Goal: Information Seeking & Learning: Learn about a topic

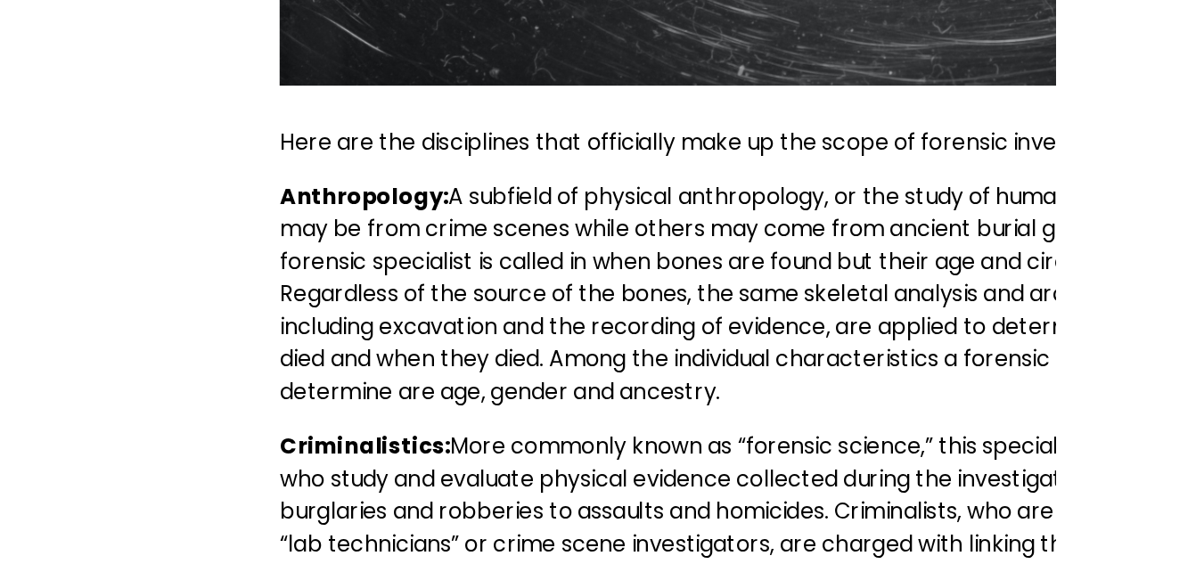
scroll to position [977, 0]
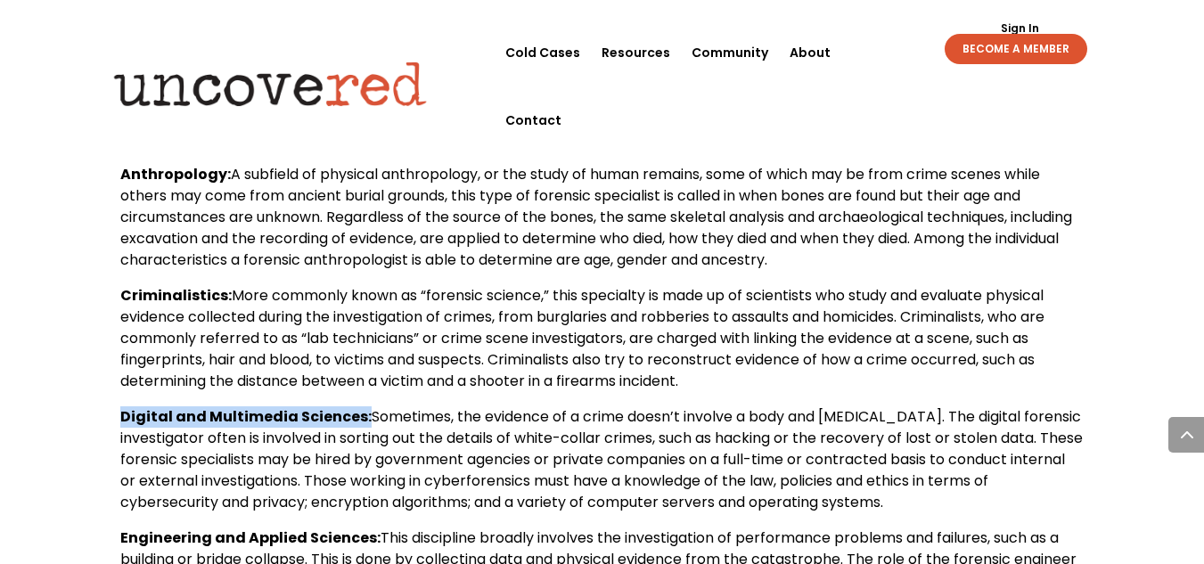
drag, startPoint x: 119, startPoint y: 418, endPoint x: 353, endPoint y: 408, distance: 234.5
click at [353, 408] on div "Inside the 11 Disciplines That Make up the Field of Forensic Science Citizen De…" at bounding box center [602, 359] width 1204 height 2515
click at [353, 408] on b "Digital and Multimedia Sciences:" at bounding box center [245, 416] width 251 height 20
drag, startPoint x: 119, startPoint y: 421, endPoint x: 356, endPoint y: 410, distance: 237.3
click at [356, 410] on div "Inside the 11 Disciplines That Make up the Field of Forensic Science Citizen De…" at bounding box center [602, 359] width 1204 height 2515
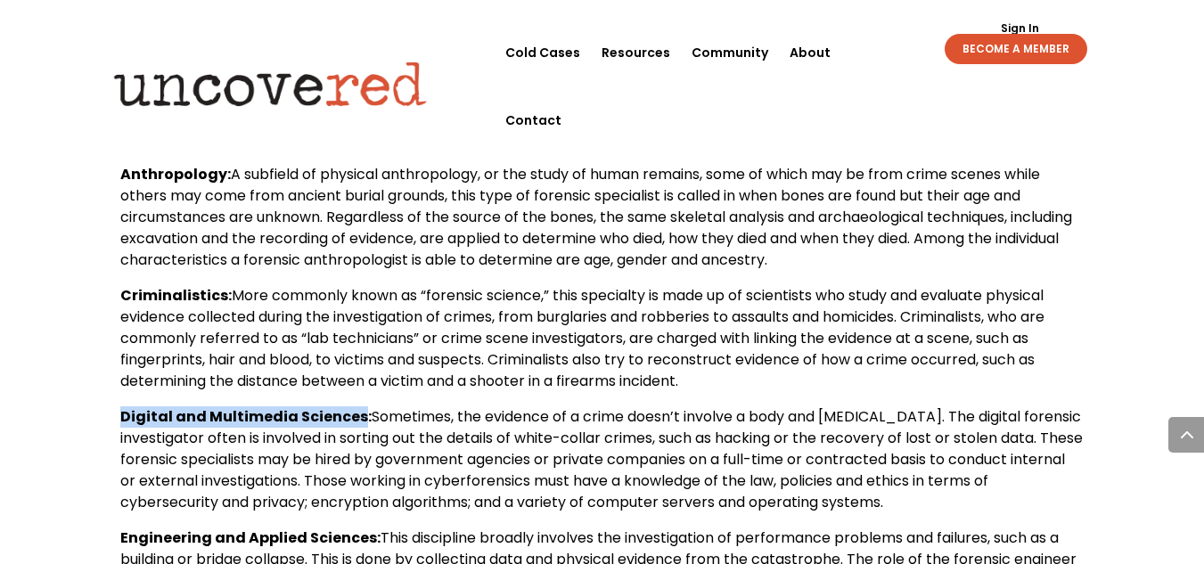
copy b "Digital and Multimedia Sciences"
click at [968, 444] on span "Sometimes, the evidence of a crime doesn’t involve a body and [MEDICAL_DATA]. T…" at bounding box center [601, 459] width 962 height 106
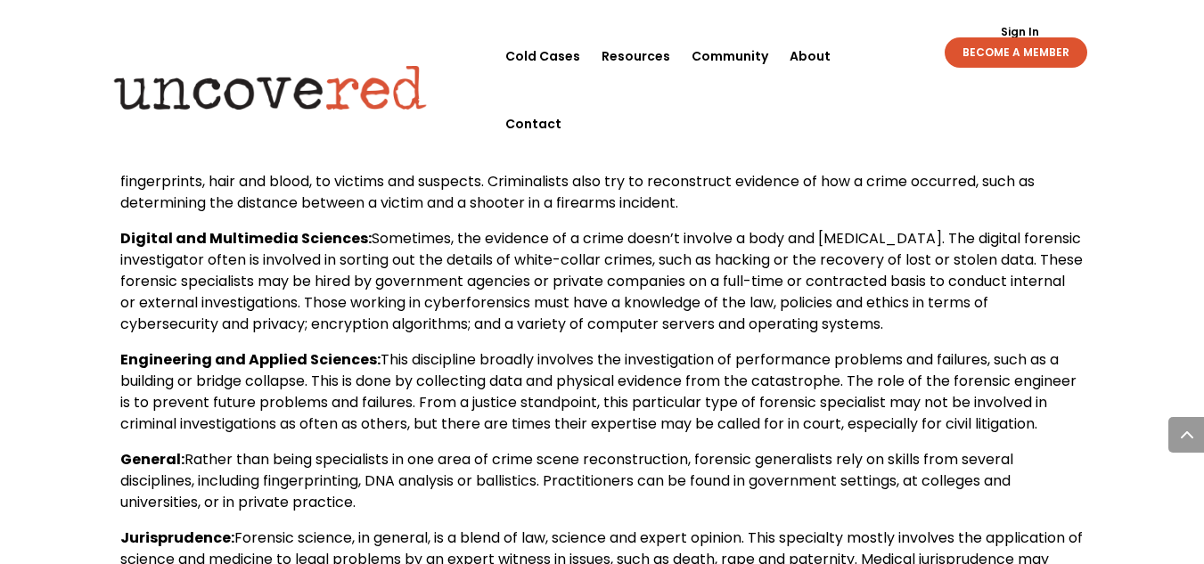
scroll to position [1163, 0]
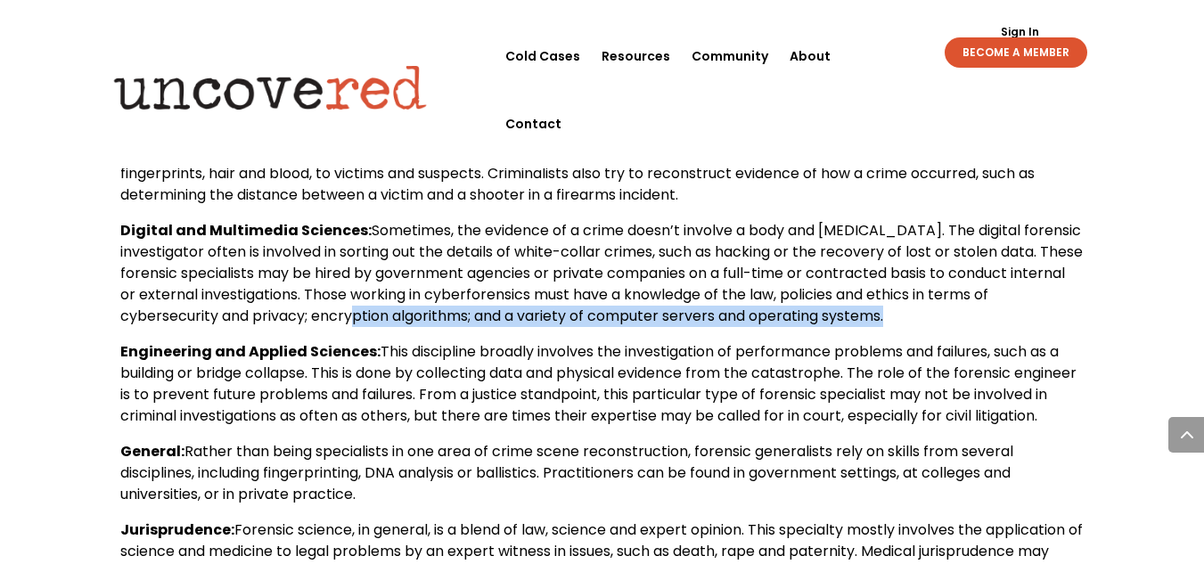
drag, startPoint x: 123, startPoint y: 350, endPoint x: 353, endPoint y: 340, distance: 230.1
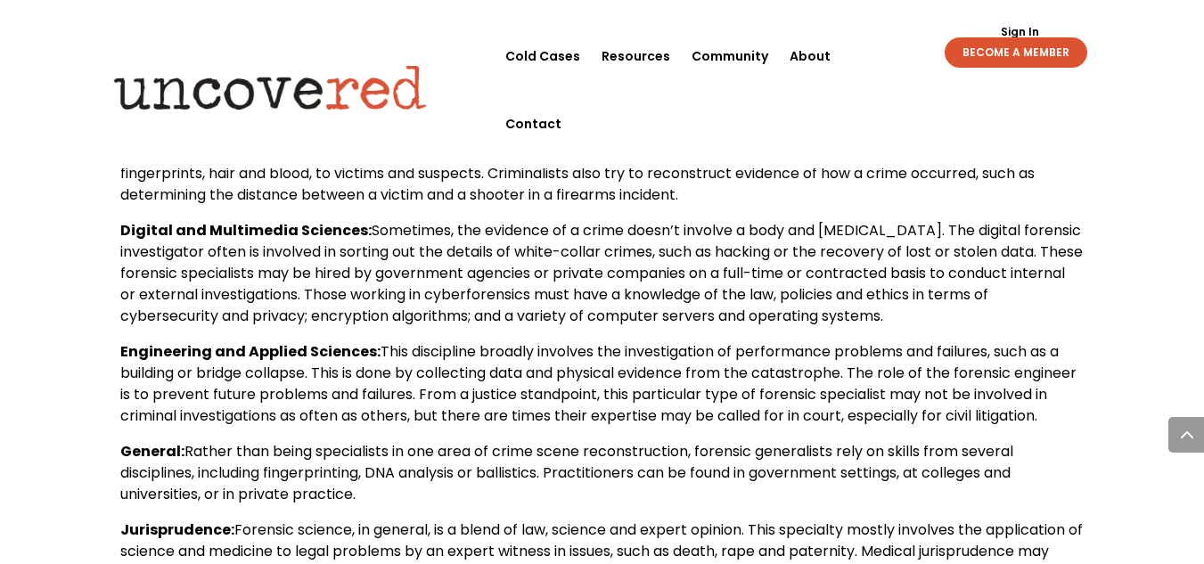
click at [187, 371] on span "This discipline broadly involves the investigation of performance problems and …" at bounding box center [598, 383] width 956 height 85
drag, startPoint x: 121, startPoint y: 355, endPoint x: 366, endPoint y: 348, distance: 245.1
click at [366, 348] on b "Engineering and Applied Sciences:" at bounding box center [250, 351] width 260 height 20
click at [332, 348] on b "Engineering and Applied Sciences:" at bounding box center [250, 351] width 260 height 20
drag, startPoint x: 117, startPoint y: 353, endPoint x: 373, endPoint y: 341, distance: 256.9
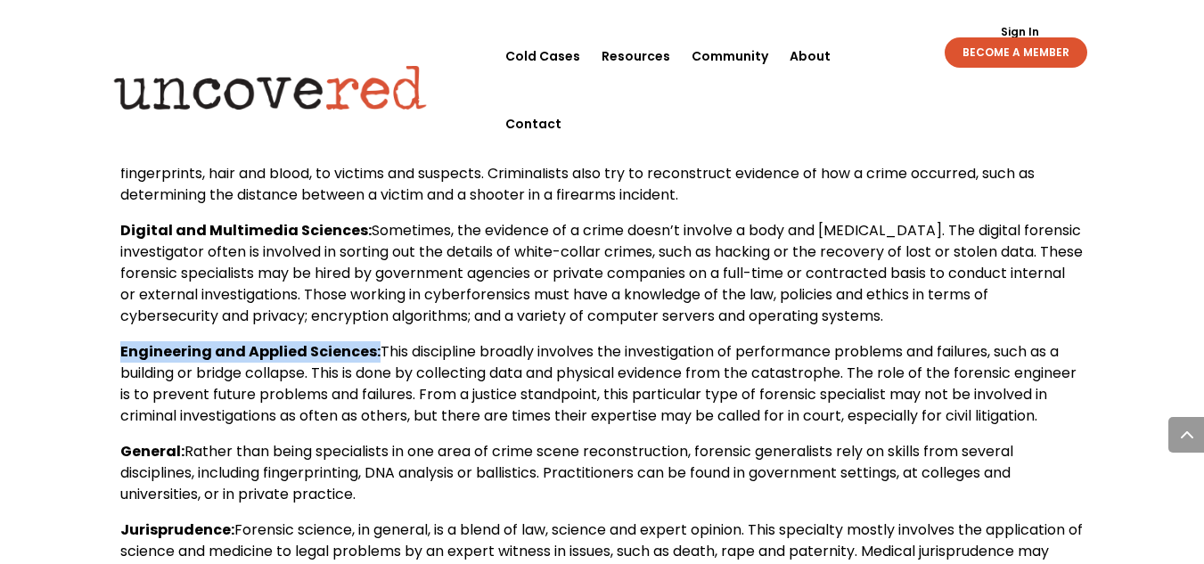
click at [373, 341] on div "Inside the 11 Disciplines That Make up the Field of Forensic Science Citizen De…" at bounding box center [602, 173] width 1204 height 2515
drag, startPoint x: 373, startPoint y: 341, endPoint x: 156, endPoint y: 355, distance: 217.8
click at [156, 355] on b "Engineering and Applied Sciences:" at bounding box center [250, 351] width 260 height 20
drag, startPoint x: 118, startPoint y: 348, endPoint x: 373, endPoint y: 347, distance: 255.7
click at [373, 347] on div "Inside the 11 Disciplines That Make up the Field of Forensic Science Citizen De…" at bounding box center [602, 173] width 1204 height 2515
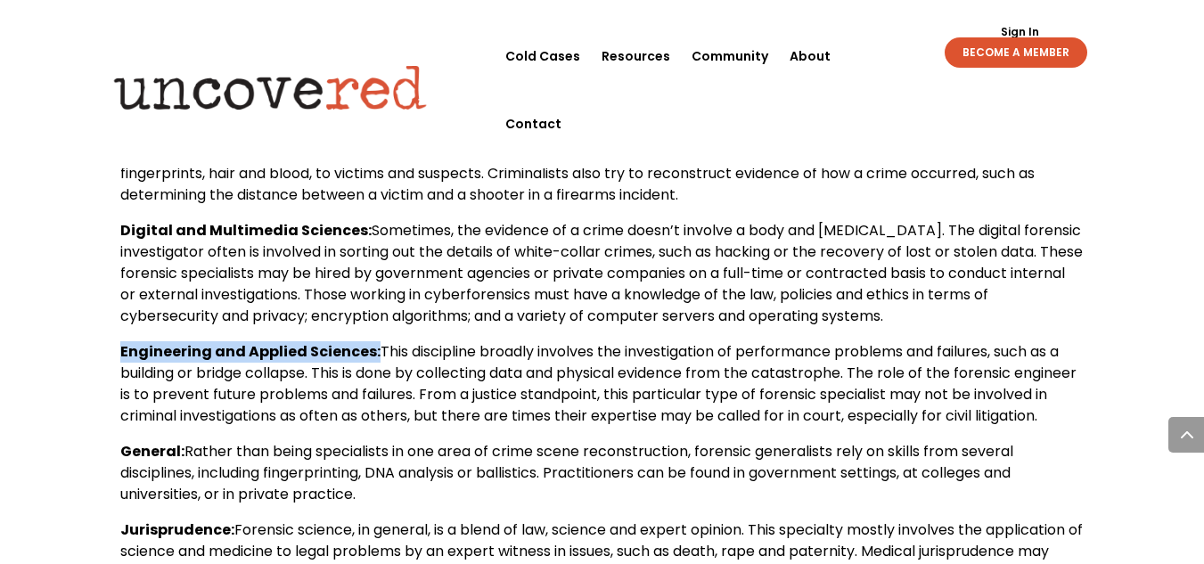
click at [372, 349] on div "Inside the 11 Disciplines That Make up the Field of Forensic Science Citizen De…" at bounding box center [602, 173] width 1204 height 2515
copy b "Engineering and Applied Sciences:"
click at [976, 375] on span "This discipline broadly involves the investigation of performance problems and …" at bounding box center [598, 383] width 956 height 85
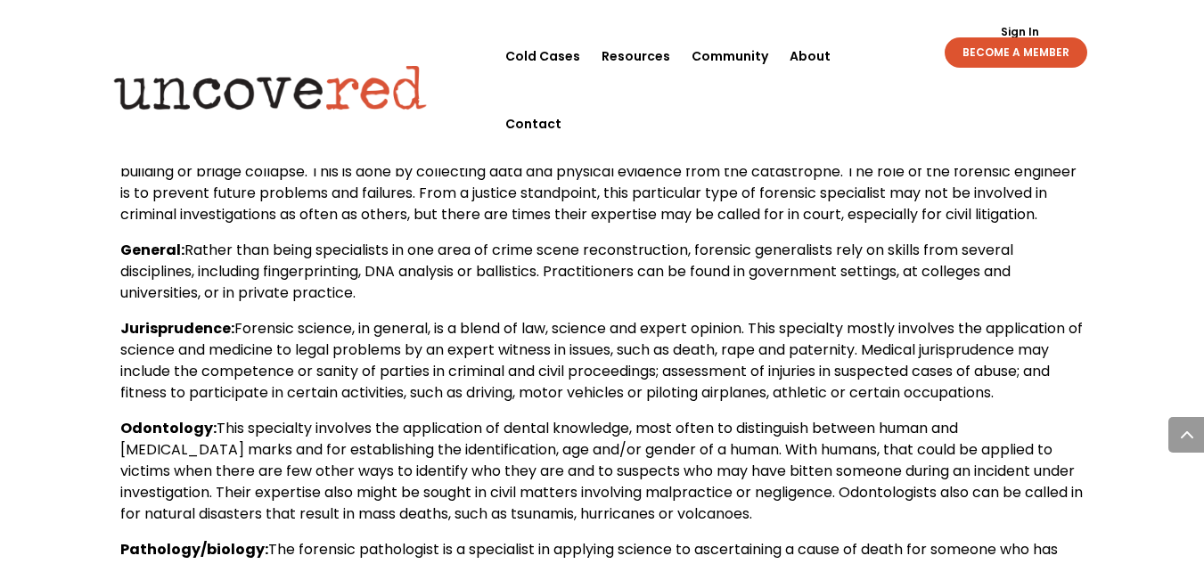
scroll to position [1368, 0]
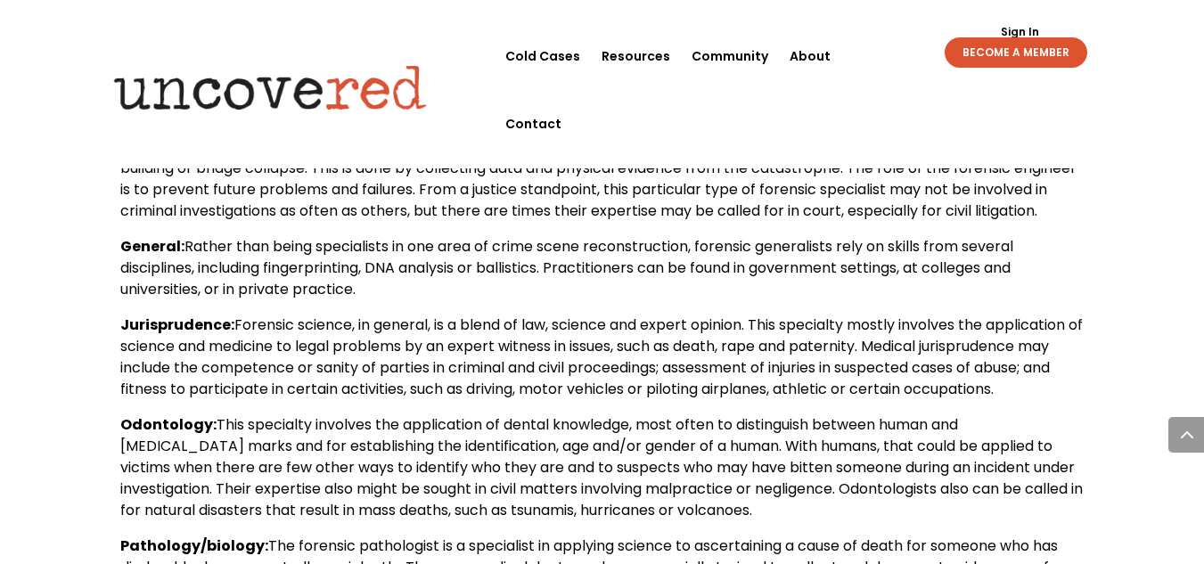
drag, startPoint x: 122, startPoint y: 341, endPoint x: 234, endPoint y: 353, distance: 112.9
click at [234, 353] on p "Jurisprudence: Forensic science, in general, is a blend of law, science and exp…" at bounding box center [601, 365] width 963 height 100
copy b "Jurisprudence:"
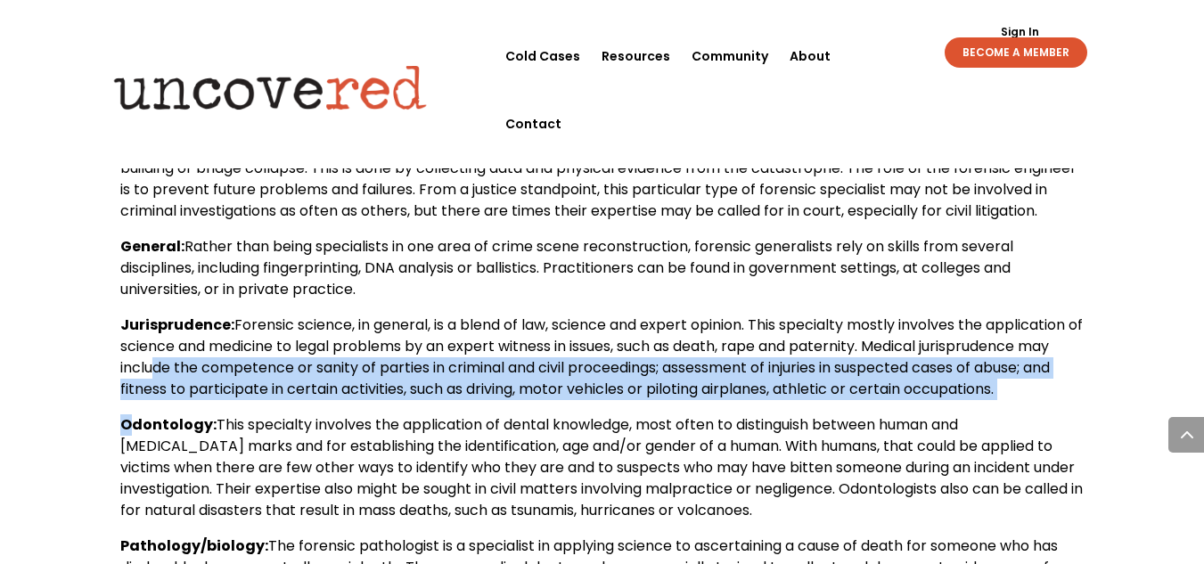
drag, startPoint x: 194, startPoint y: 387, endPoint x: 133, endPoint y: 448, distance: 86.9
click at [133, 448] on div "Here are the disciplines that officially make up the scope of forensic investig…" at bounding box center [601, 393] width 963 height 1312
click at [133, 435] on b "Odontology:" at bounding box center [168, 424] width 96 height 20
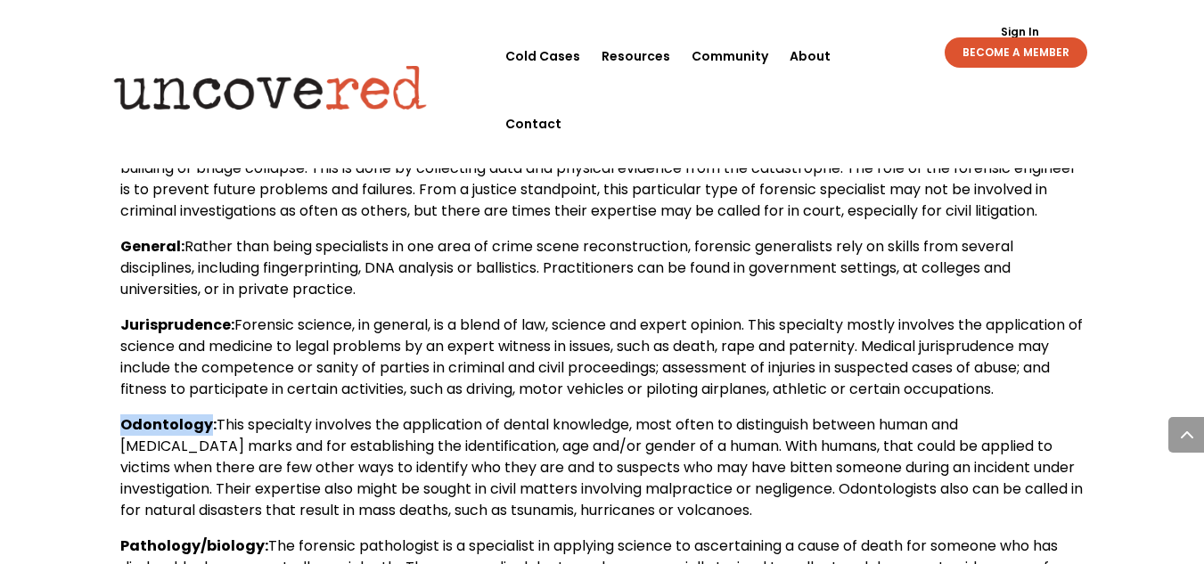
drag, startPoint x: 119, startPoint y: 447, endPoint x: 207, endPoint y: 437, distance: 88.8
click at [139, 435] on b "Odontology:" at bounding box center [168, 424] width 96 height 20
drag, startPoint x: 110, startPoint y: 439, endPoint x: 218, endPoint y: 445, distance: 108.0
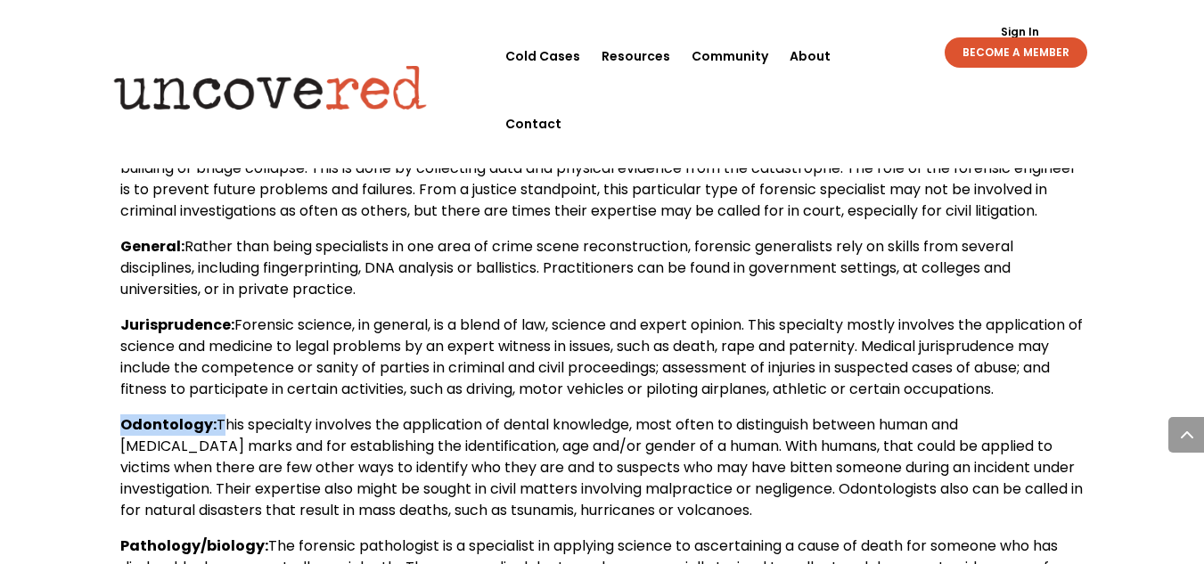
click at [202, 435] on b "Odontology:" at bounding box center [168, 424] width 96 height 20
drag, startPoint x: 119, startPoint y: 443, endPoint x: 214, endPoint y: 453, distance: 95.8
click at [192, 435] on b "Odontology:" at bounding box center [168, 424] width 96 height 20
drag, startPoint x: 121, startPoint y: 444, endPoint x: 200, endPoint y: 428, distance: 80.9
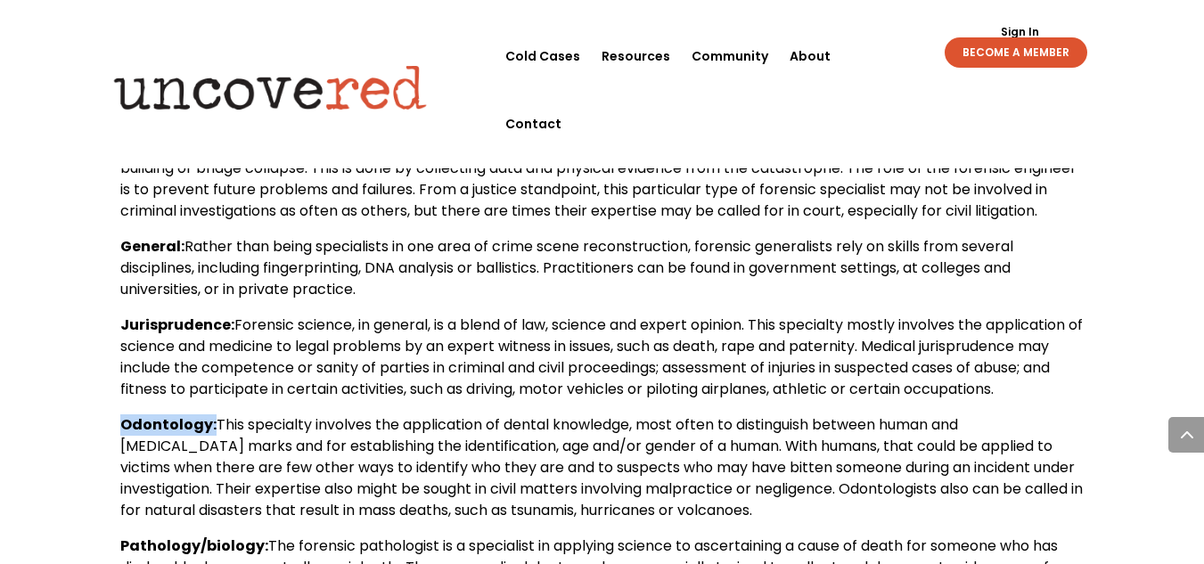
click at [200, 428] on div "Here are the disciplines that officially make up the scope of forensic investig…" at bounding box center [601, 393] width 963 height 1312
click at [179, 435] on b "Odontology:" at bounding box center [168, 424] width 96 height 20
drag, startPoint x: 120, startPoint y: 442, endPoint x: 219, endPoint y: 444, distance: 98.9
click at [219, 444] on p "Odontology: This specialty involves the application of dental knowledge, most o…" at bounding box center [601, 474] width 963 height 121
click at [150, 435] on b "Odontology:" at bounding box center [168, 424] width 96 height 20
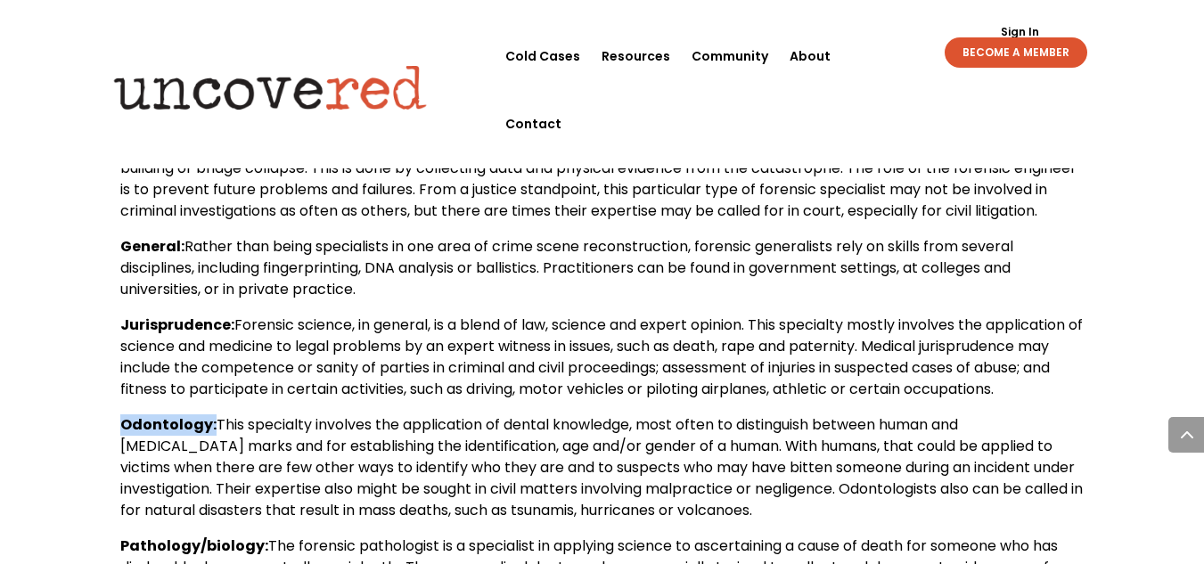
drag, startPoint x: 123, startPoint y: 438, endPoint x: 210, endPoint y: 446, distance: 87.7
click at [210, 446] on p "Odontology: This specialty involves the application of dental knowledge, most o…" at bounding box center [601, 474] width 963 height 121
copy b "Odontology:"
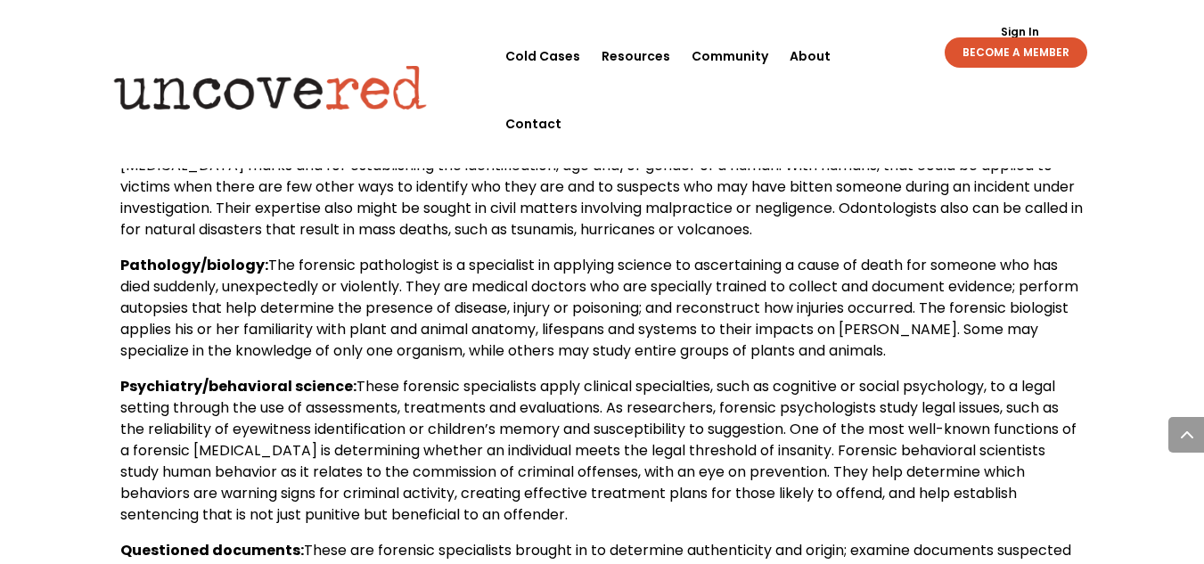
scroll to position [1654, 0]
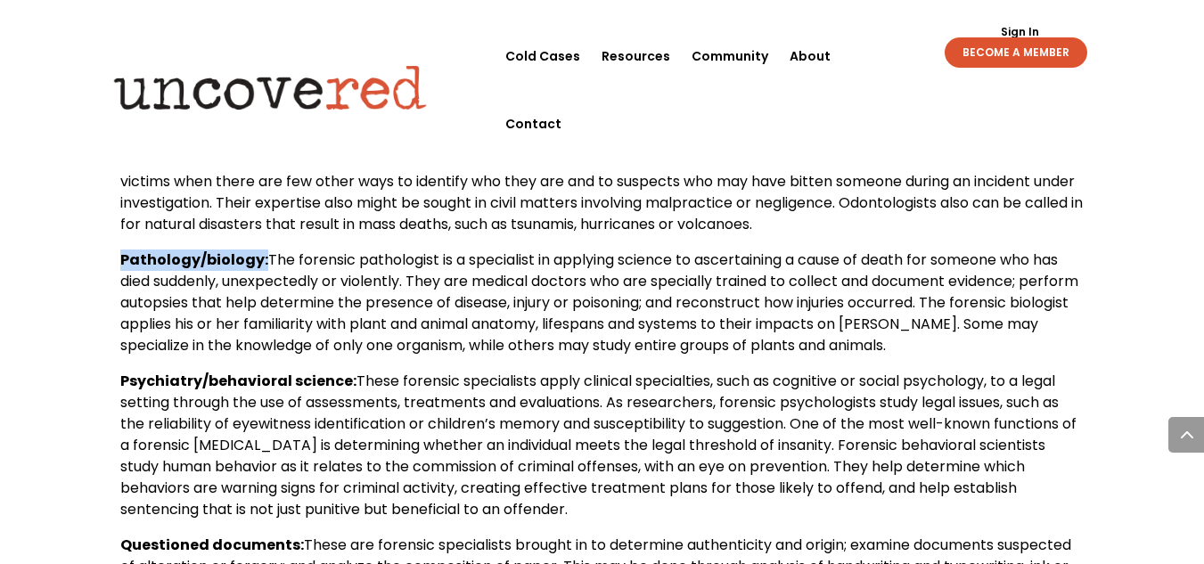
drag, startPoint x: 117, startPoint y: 281, endPoint x: 258, endPoint y: 274, distance: 141.8
copy b "Pathology/biology"
click at [193, 350] on span "The forensic pathologist is a specialist in applying science to ascertaining a …" at bounding box center [599, 302] width 958 height 106
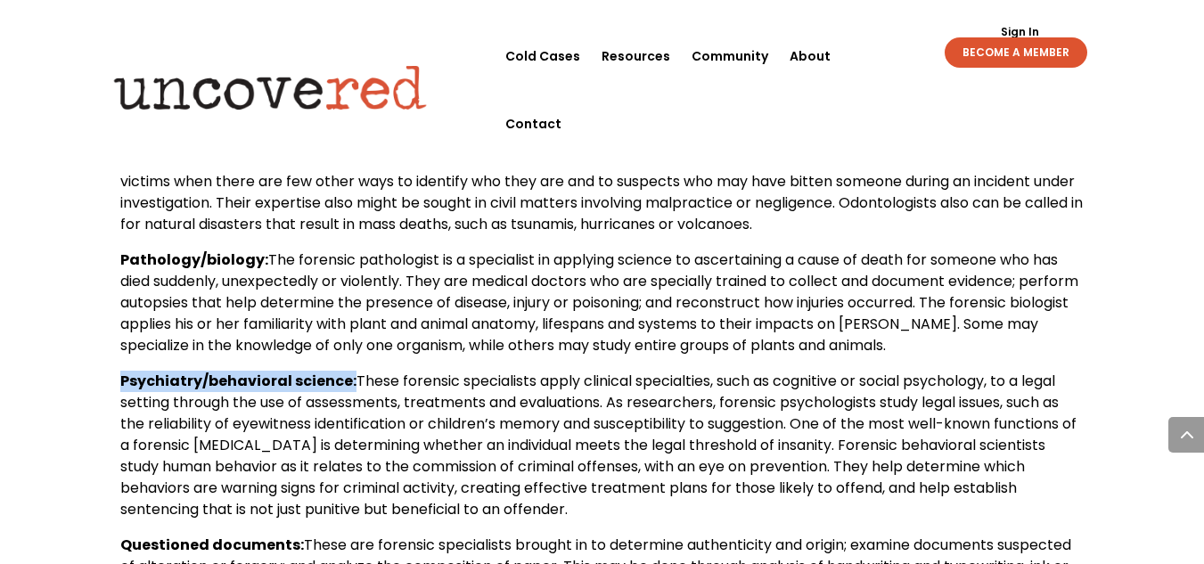
drag, startPoint x: 98, startPoint y: 396, endPoint x: 349, endPoint y: 398, distance: 251.3
copy b "Psychiatry/behavioral science:"
click at [373, 214] on span "This specialty involves the application of dental knowledge, most often to dist…" at bounding box center [601, 181] width 962 height 106
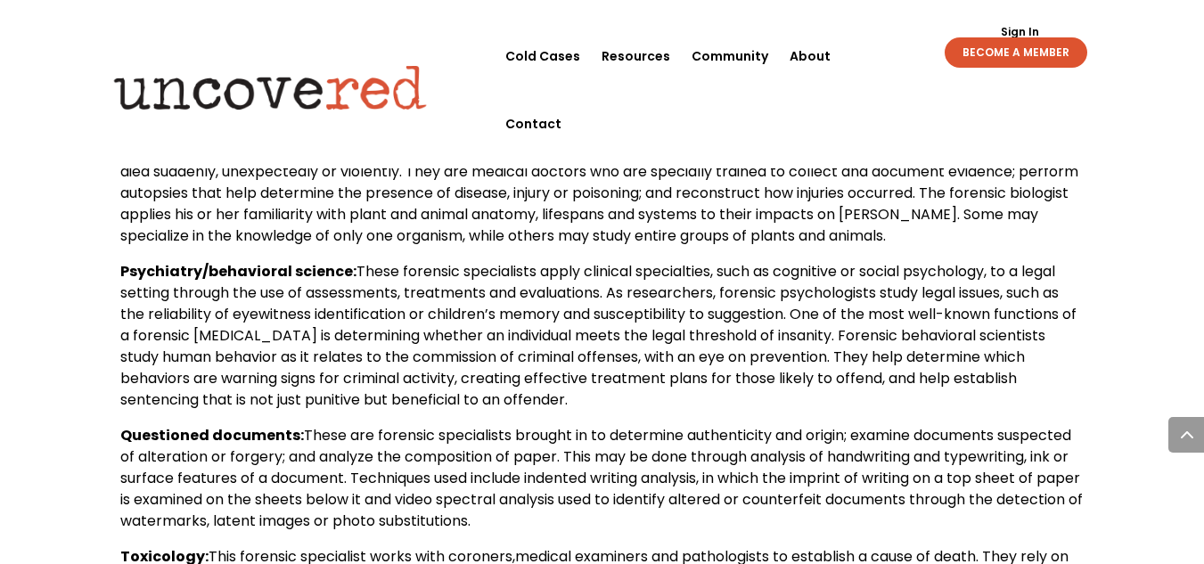
scroll to position [1766, 0]
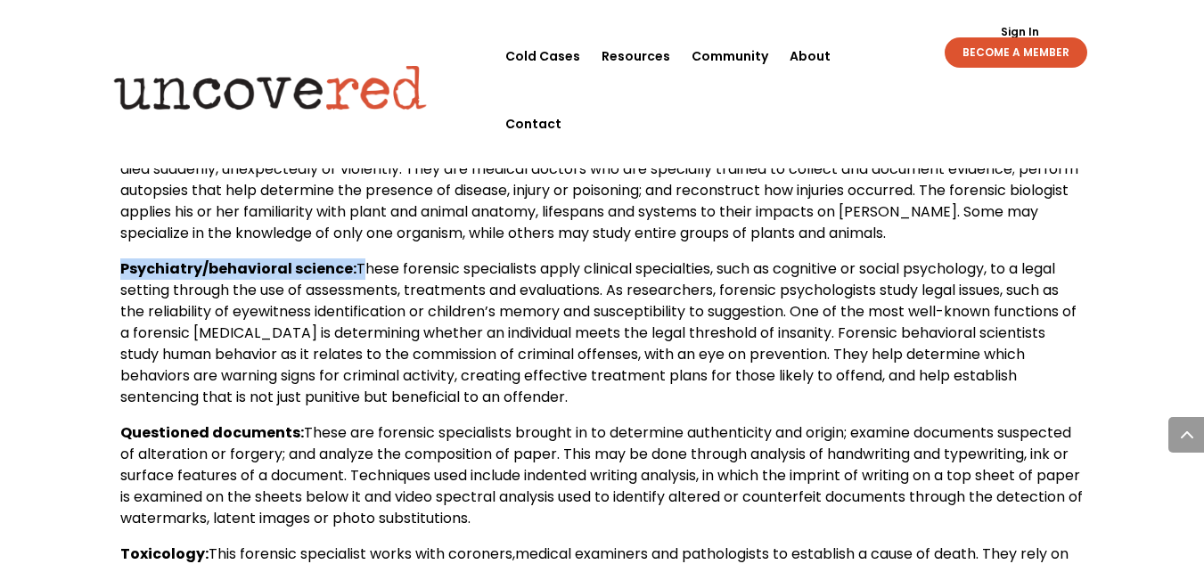
drag, startPoint x: 119, startPoint y: 293, endPoint x: 349, endPoint y: 290, distance: 230.8
copy b "Psychiatry/behavioral science:"
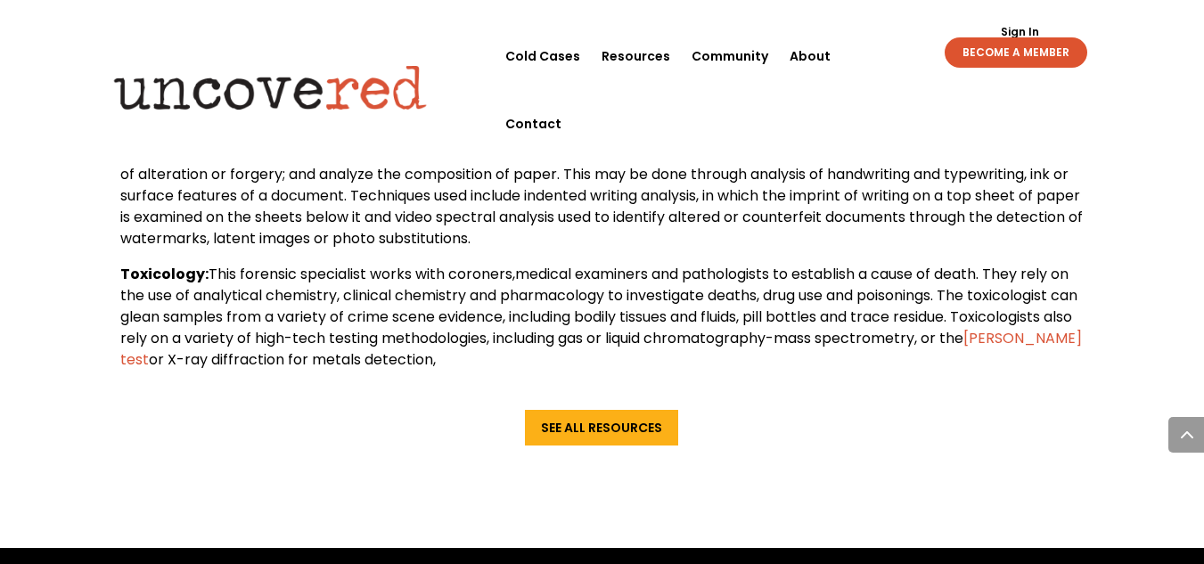
scroll to position [2049, 0]
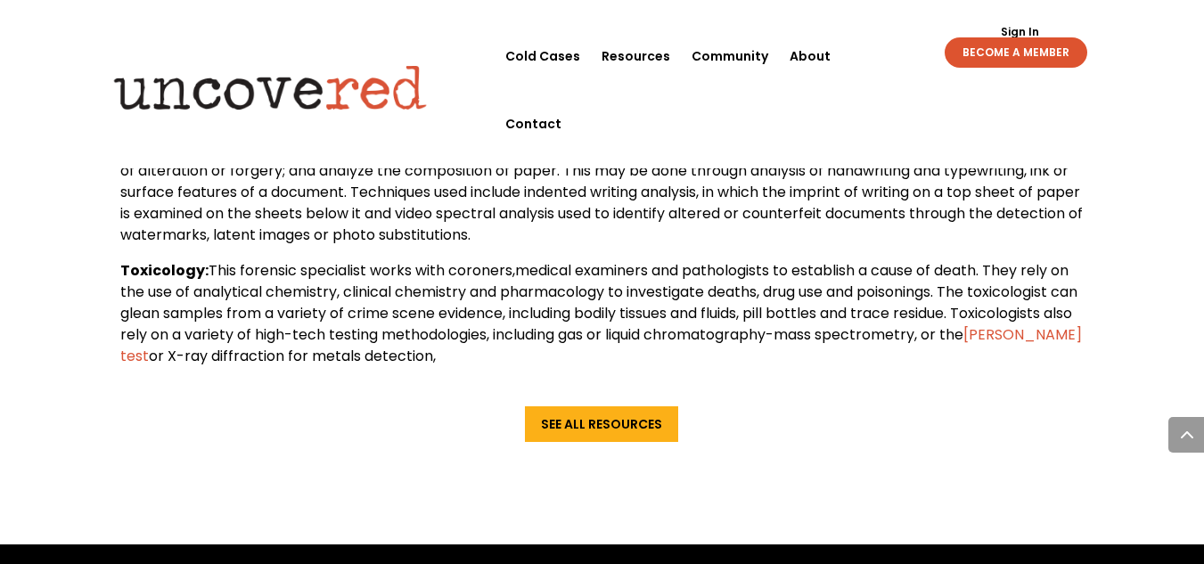
click at [129, 159] on b "Questioned documents:" at bounding box center [212, 149] width 184 height 20
drag, startPoint x: 124, startPoint y: 161, endPoint x: 294, endPoint y: 169, distance: 170.4
click at [294, 159] on b "Questioned documents:" at bounding box center [212, 149] width 184 height 20
copy b "Questioned documents"
click at [454, 195] on span "These are forensic specialists brought in to determine authenticity and origin;…" at bounding box center [601, 192] width 962 height 106
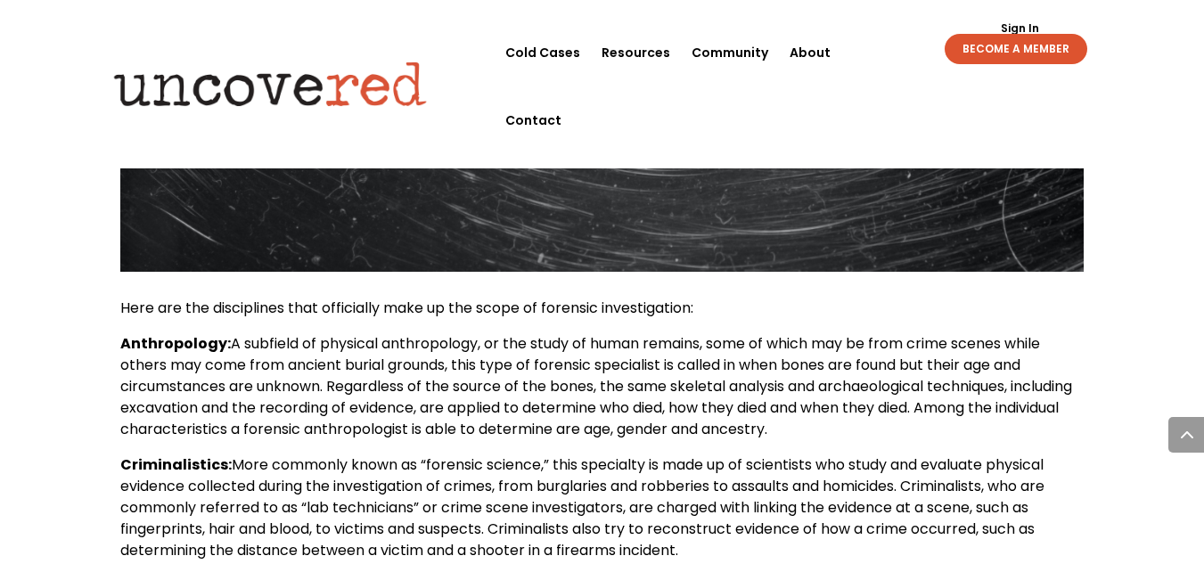
scroll to position [810, 0]
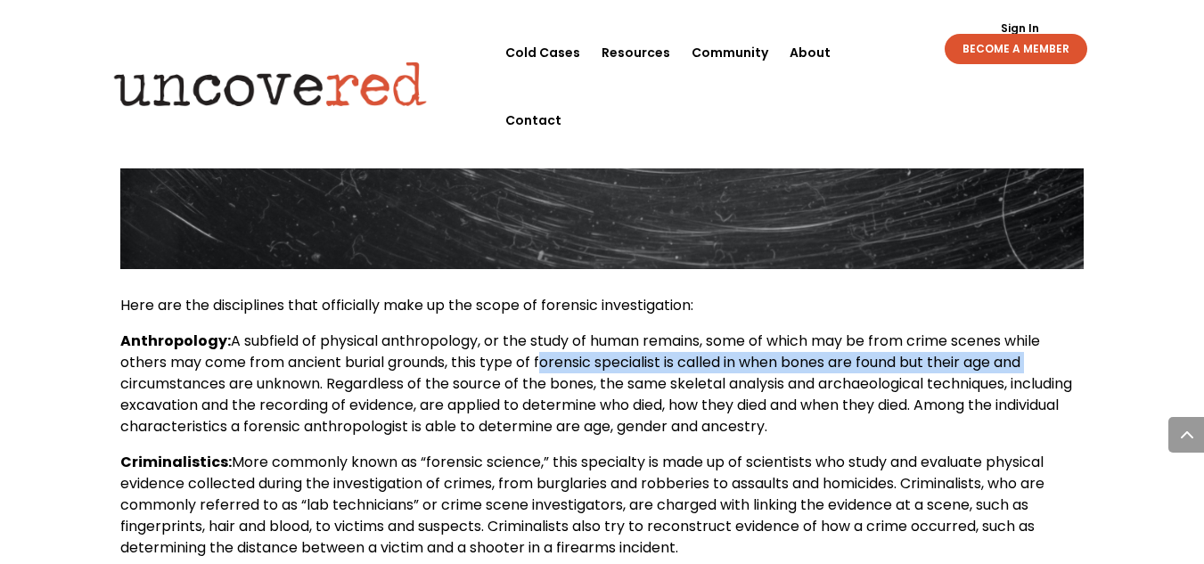
drag, startPoint x: 540, startPoint y: 369, endPoint x: 1044, endPoint y: 372, distance: 504.3
click at [1044, 372] on p "Anthropology: A subfield of physical anthropology, or the study of human remain…" at bounding box center [601, 391] width 963 height 121
